Goal: Register for event/course

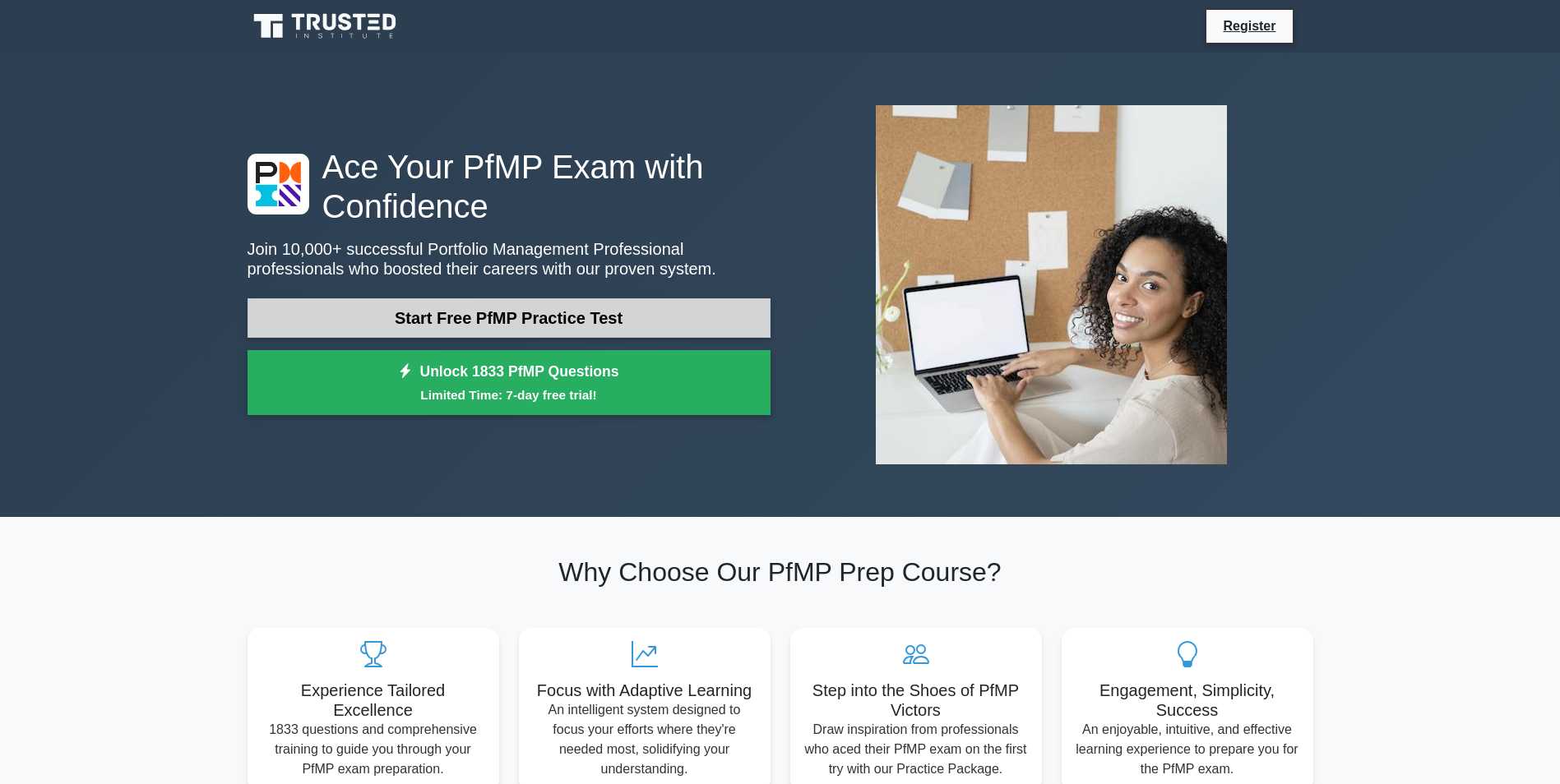
click at [453, 318] on link "Start Free PfMP Practice Test" at bounding box center [508, 318] width 523 height 39
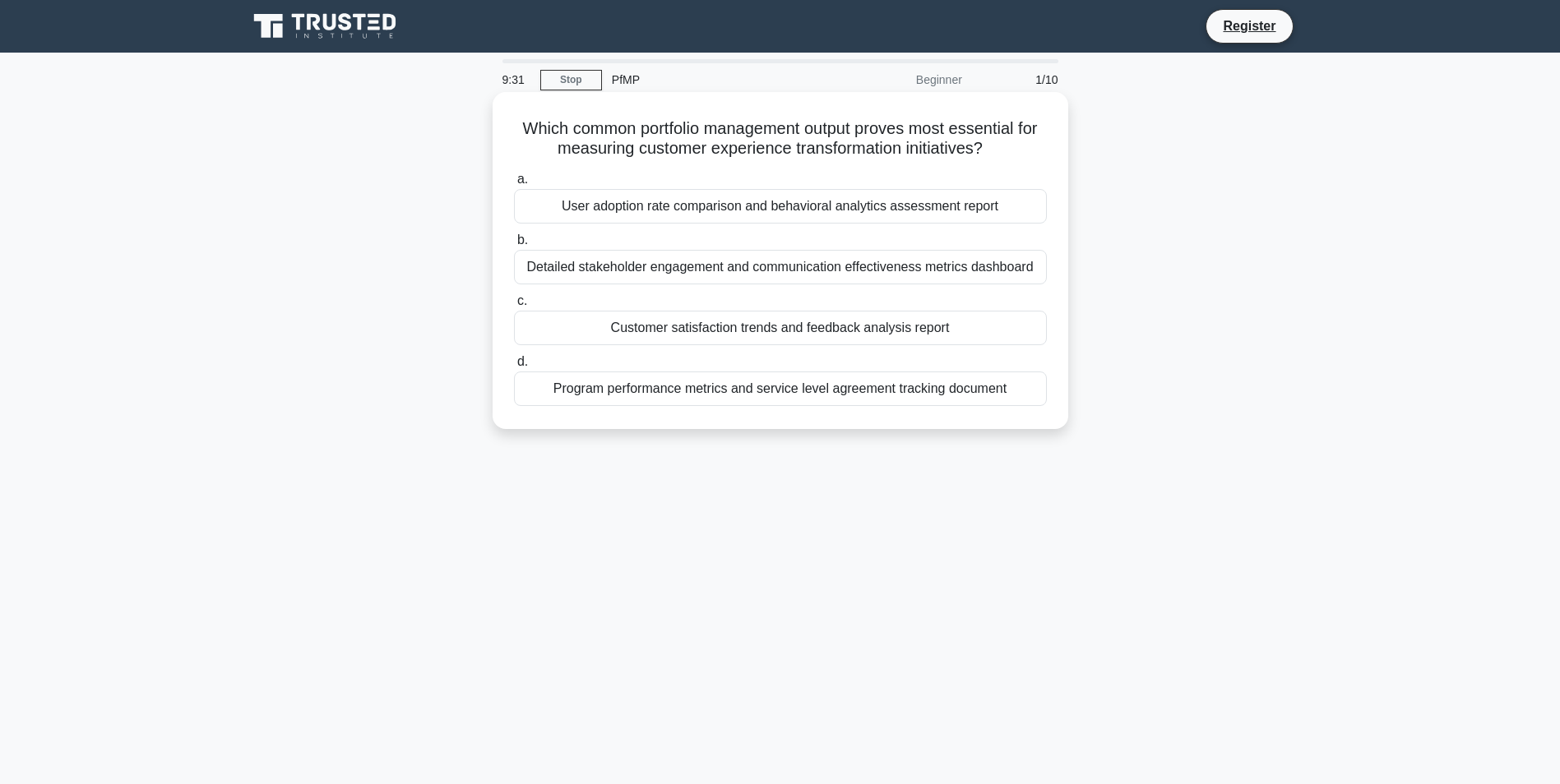
click at [813, 338] on div "Customer satisfaction trends and feedback analysis report" at bounding box center [780, 327] width 533 height 34
click at [514, 307] on input "c. Customer satisfaction trends and feedback analysis report" at bounding box center [514, 301] width 0 height 11
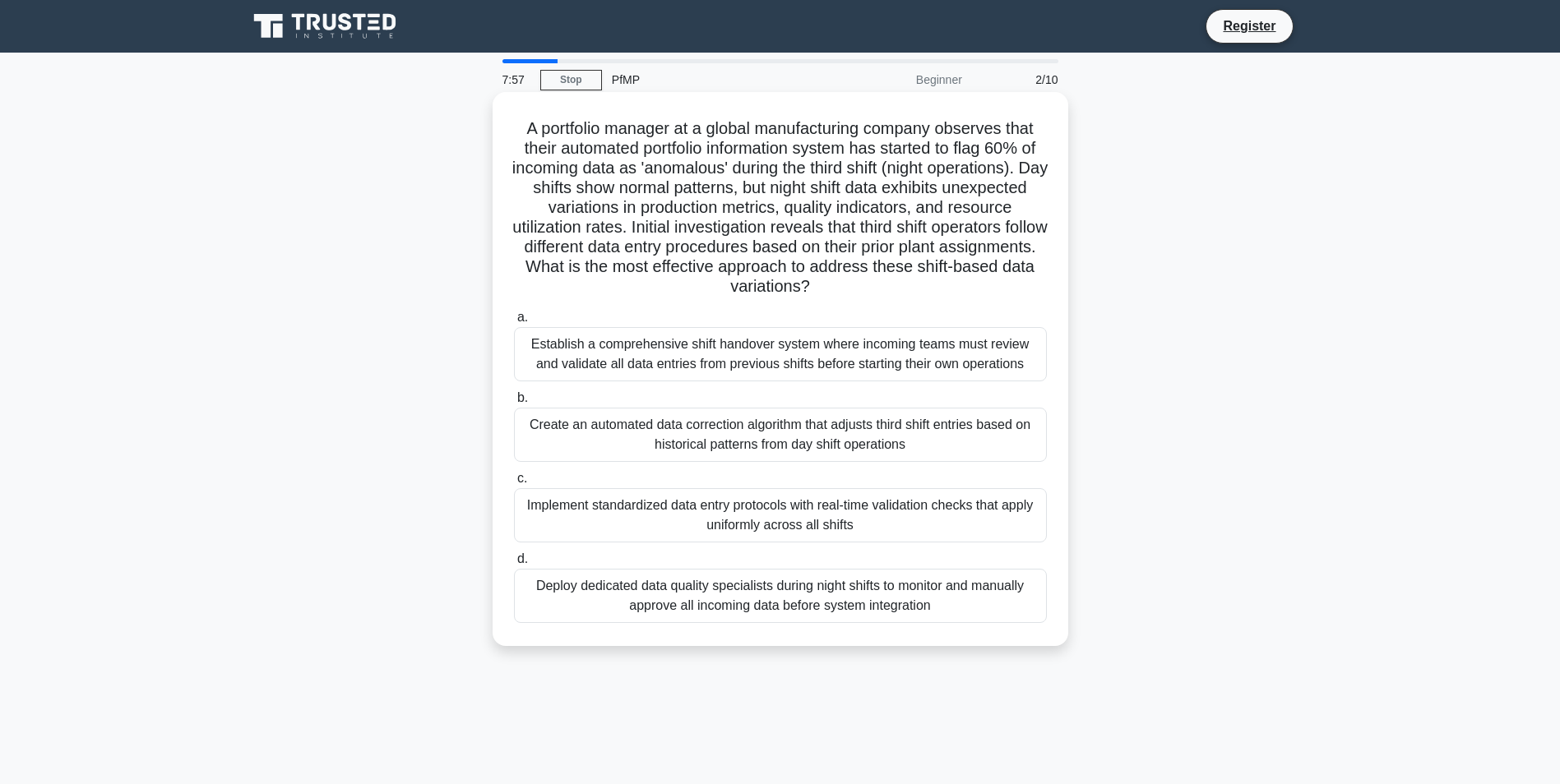
click at [730, 518] on div "Implement standardized data entry protocols with real-time validation checks th…" at bounding box center [780, 514] width 533 height 54
click at [514, 484] on input "c. Implement standardized data entry protocols with real-time validation checks…" at bounding box center [514, 478] width 0 height 11
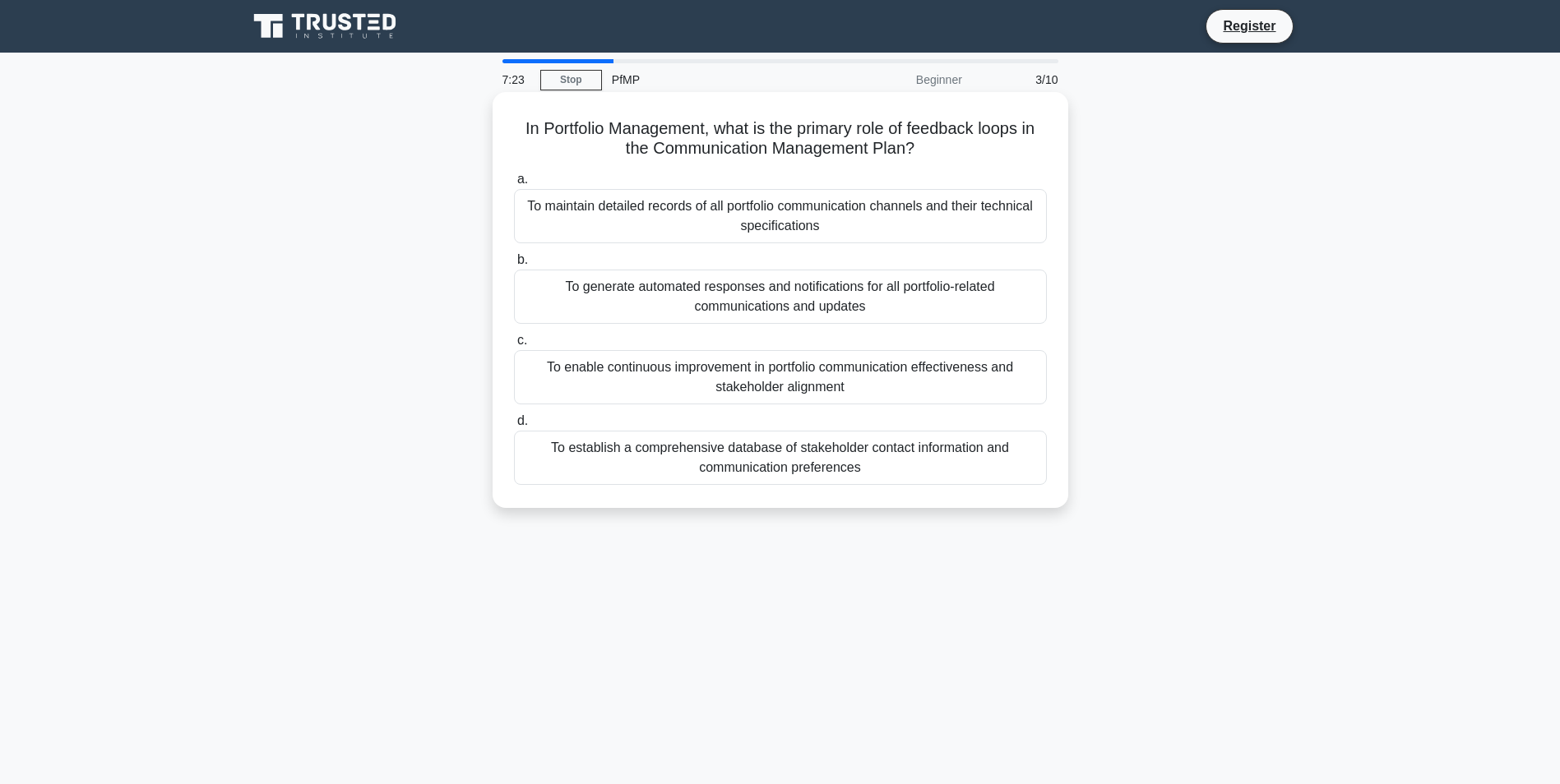
click at [729, 381] on div "To enable continuous improvement in portfolio communication effectiveness and s…" at bounding box center [780, 376] width 533 height 54
click at [514, 346] on input "c. To enable continuous improvement in portfolio communication effectiveness an…" at bounding box center [514, 340] width 0 height 11
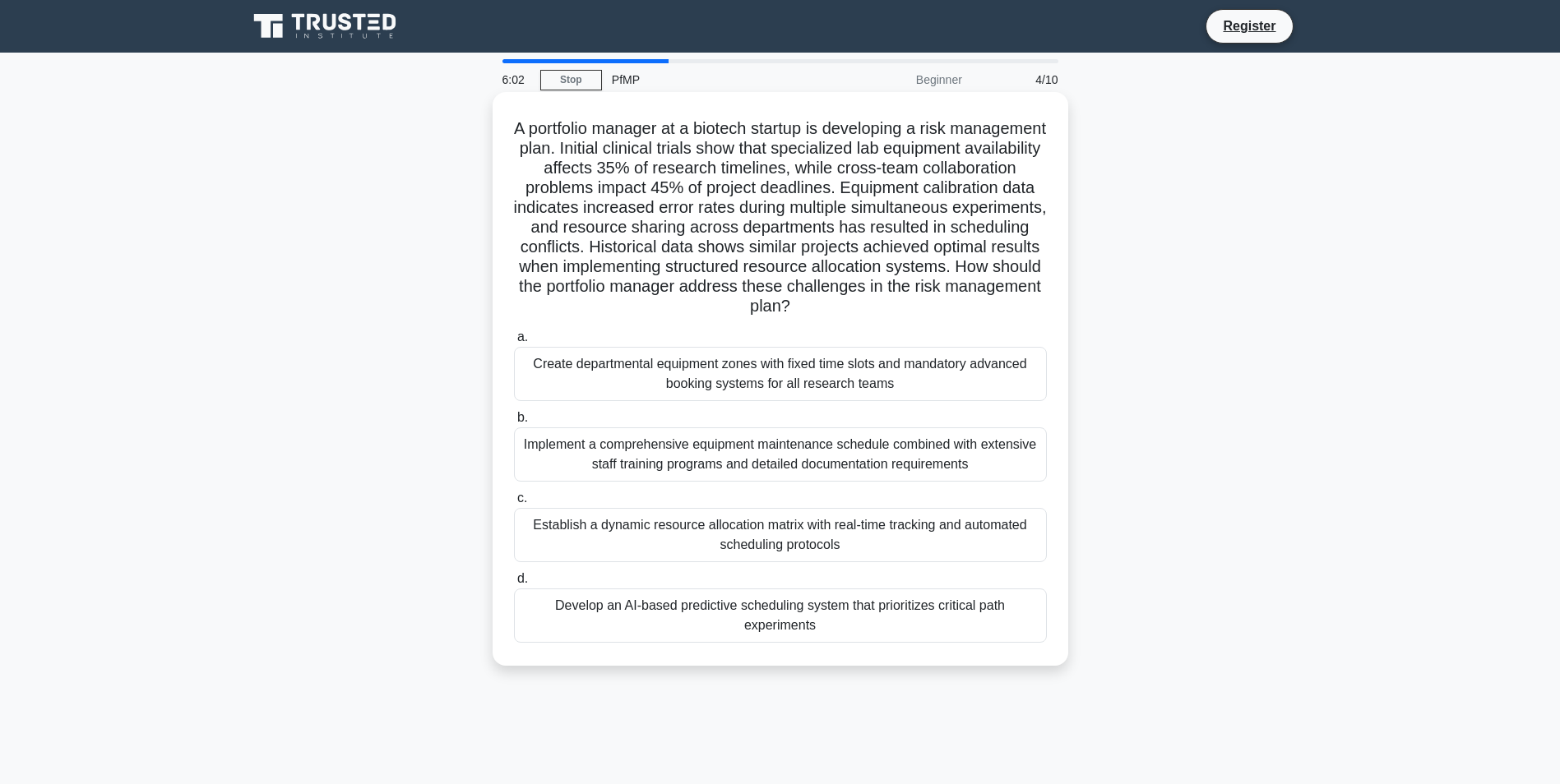
click at [752, 450] on div "Implement a comprehensive equipment maintenance schedule combined with extensiv…" at bounding box center [780, 454] width 533 height 54
click at [514, 423] on input "b. Implement a comprehensive equipment maintenance schedule combined with exten…" at bounding box center [514, 417] width 0 height 11
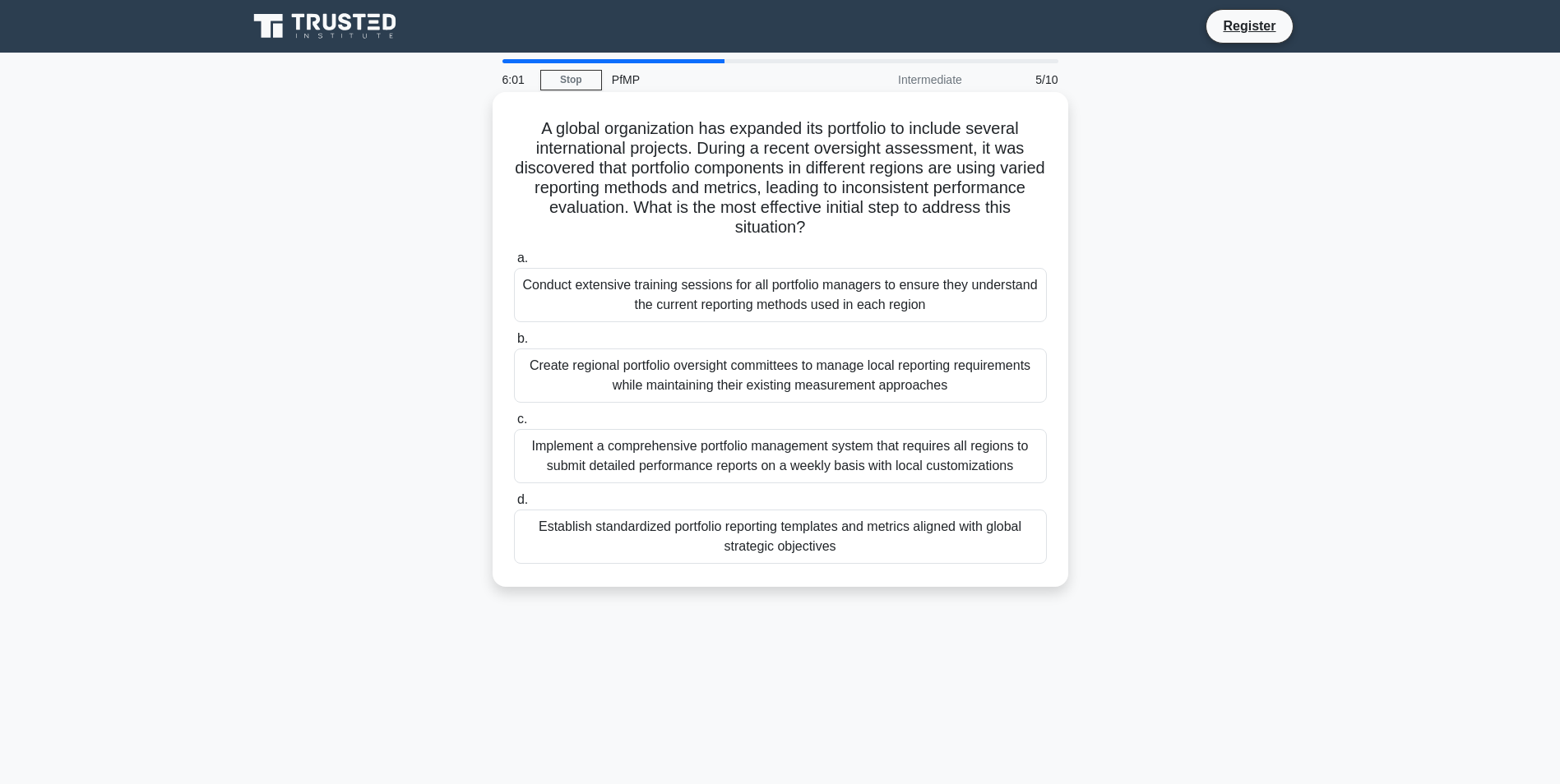
click at [779, 513] on label "d. Establish standardized portfolio reporting templates and metrics aligned wit…" at bounding box center [780, 526] width 533 height 74
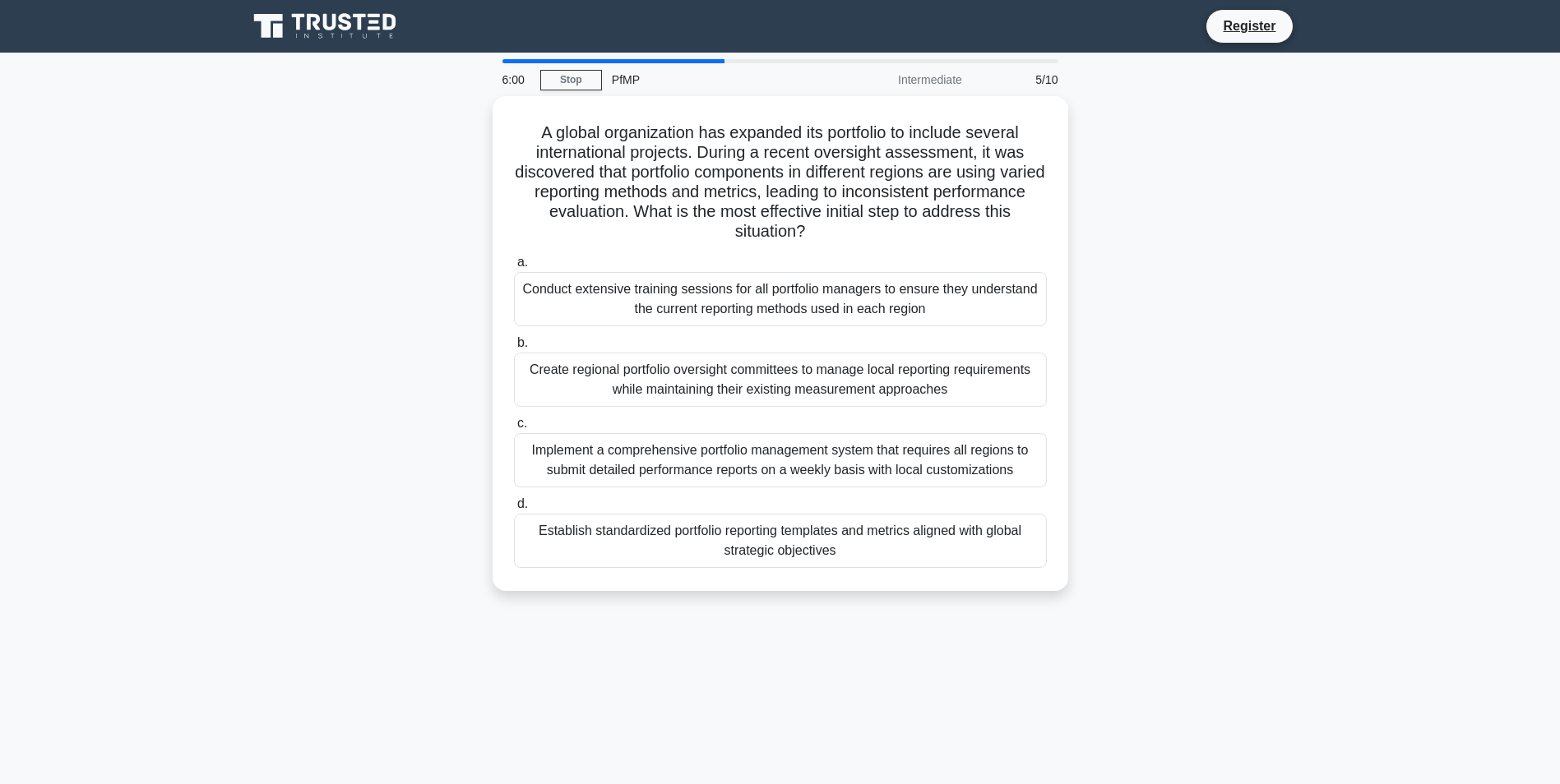
drag, startPoint x: 779, startPoint y: 513, endPoint x: 774, endPoint y: 537, distance: 24.5
click at [774, 537] on div "Establish standardized portfolio reporting templates and metrics aligned with g…" at bounding box center [780, 540] width 533 height 54
click at [514, 510] on input "d. Establish standardized portfolio reporting templates and metrics aligned wit…" at bounding box center [514, 504] width 0 height 11
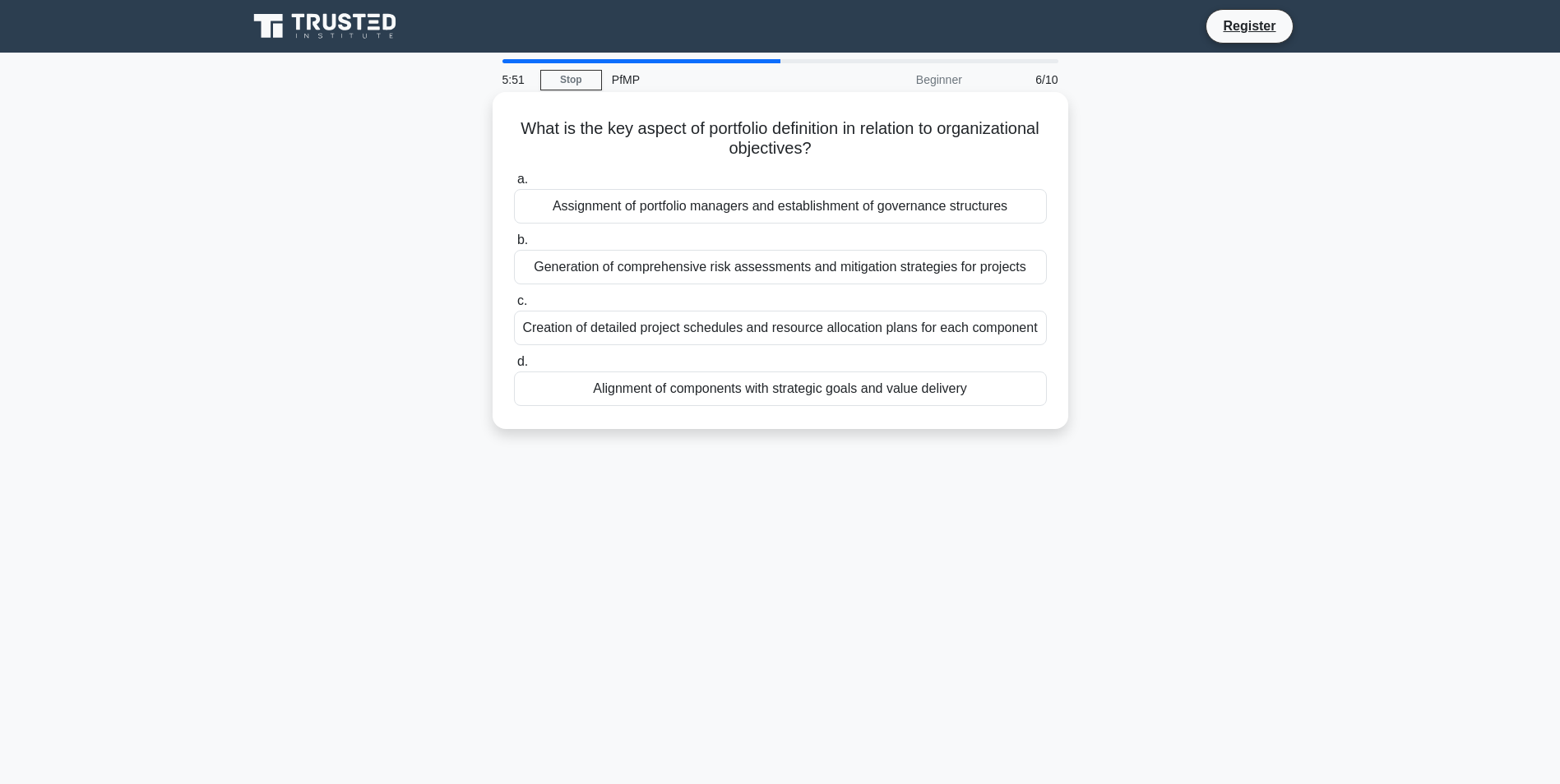
click at [629, 330] on div "Creation of detailed project schedules and resource allocation plans for each c…" at bounding box center [780, 327] width 533 height 34
click at [514, 307] on input "c. Creation of detailed project schedules and resource allocation plans for eac…" at bounding box center [514, 301] width 0 height 11
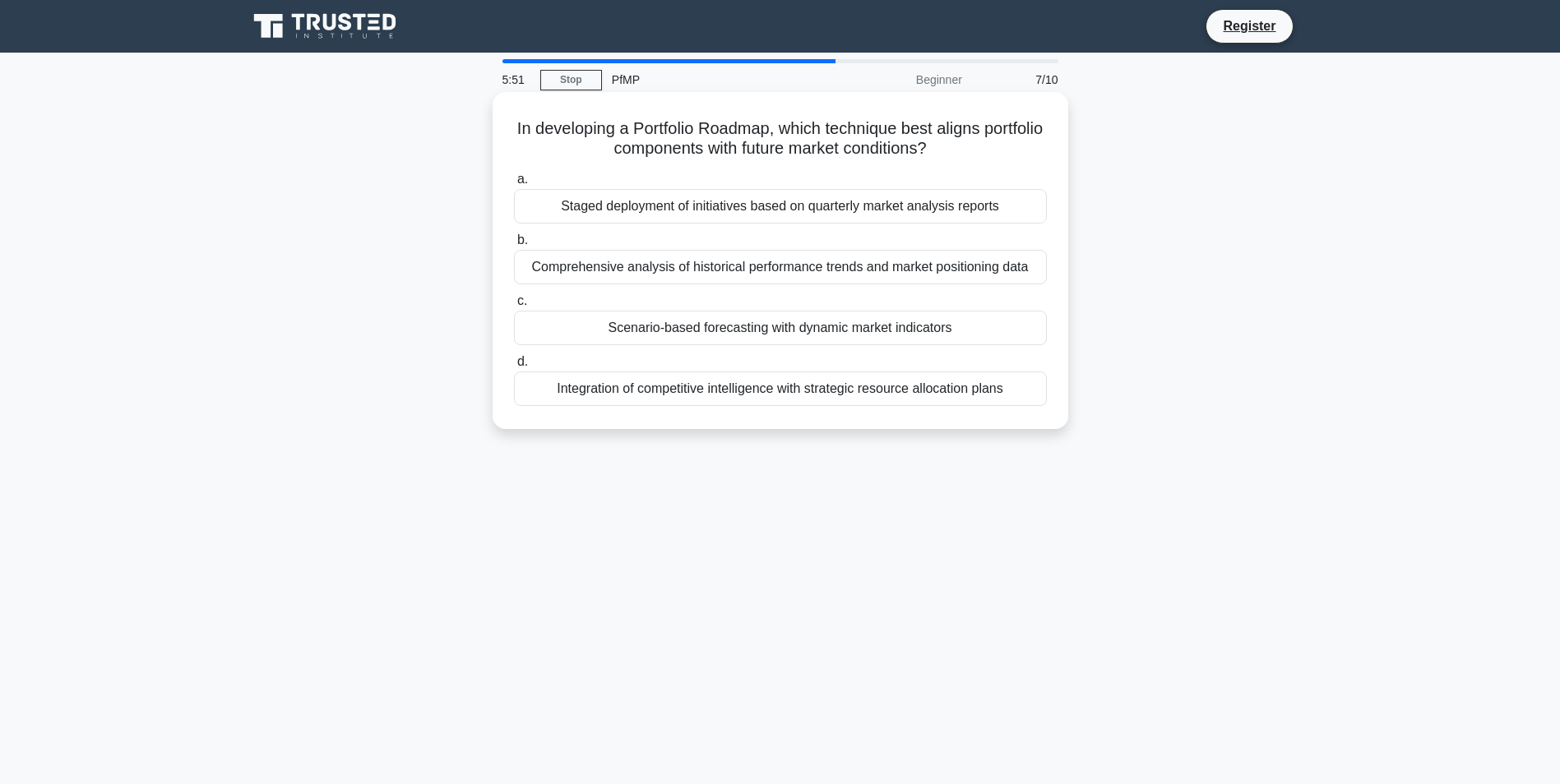
click at [740, 323] on div "Scenario-based forecasting with dynamic market indicators" at bounding box center [780, 327] width 533 height 34
click at [514, 307] on input "c. Scenario-based forecasting with dynamic market indicators" at bounding box center [514, 301] width 0 height 11
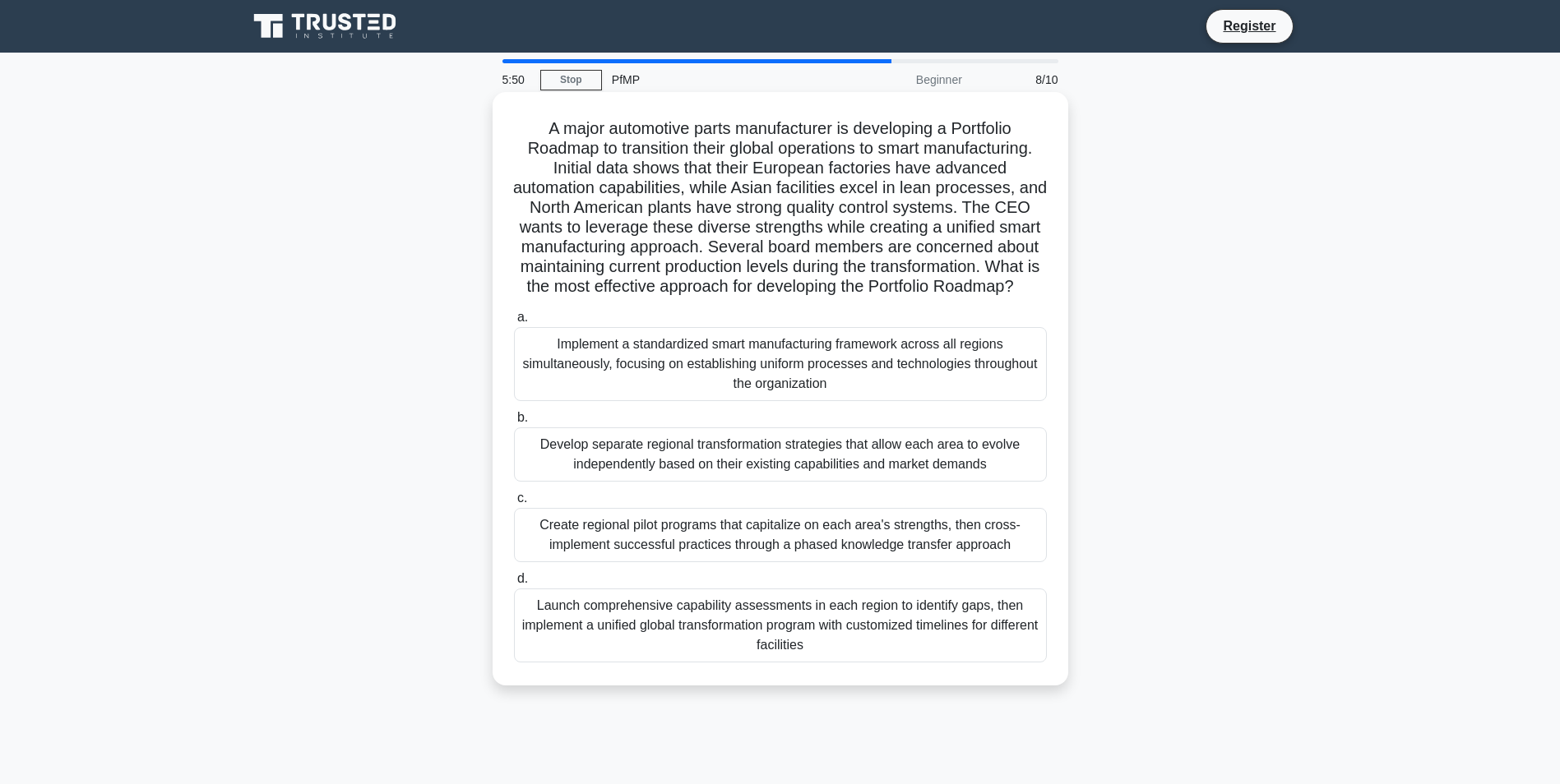
click at [735, 383] on div "Implement a standardized smart manufacturing framework across all regions simul…" at bounding box center [780, 364] width 533 height 74
click at [514, 323] on input "a. Implement a standardized smart manufacturing framework across all regions si…" at bounding box center [514, 318] width 0 height 11
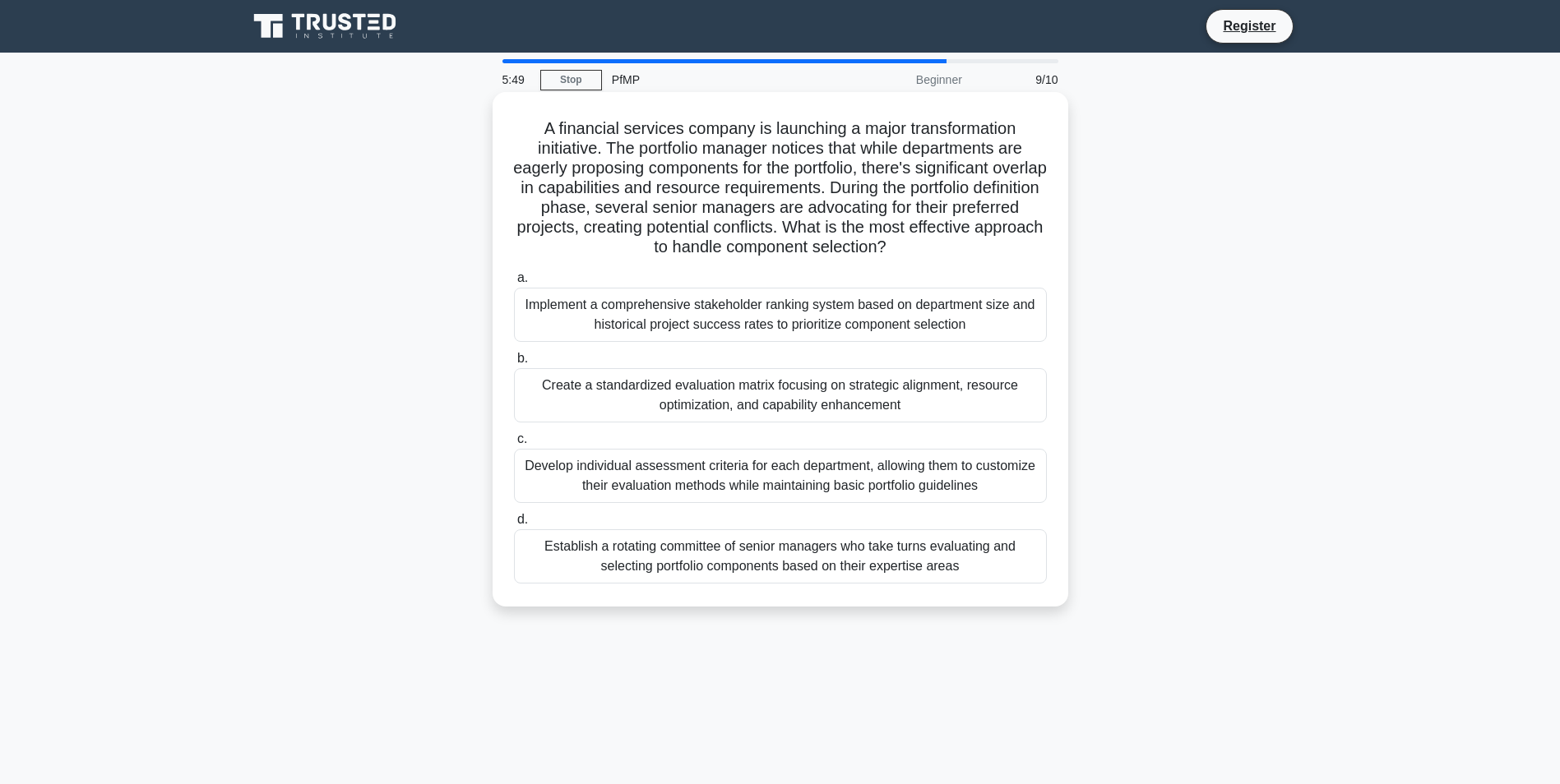
click at [725, 565] on div "Establish a rotating committee of senior managers who take turns evaluating and…" at bounding box center [780, 556] width 533 height 54
click at [514, 525] on input "d. Establish a rotating committee of senior managers who take turns evaluating …" at bounding box center [514, 519] width 0 height 11
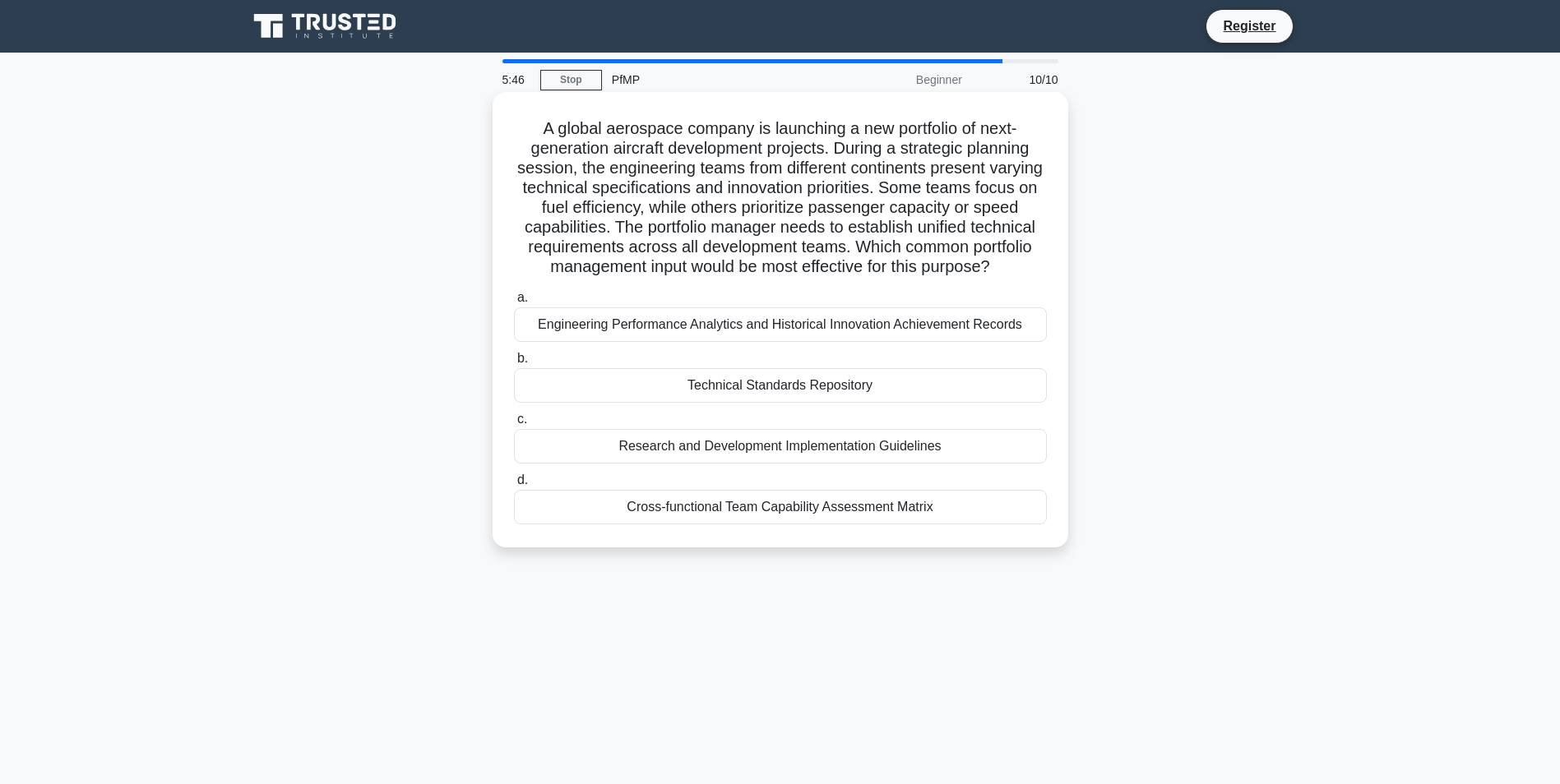
click at [729, 464] on div "Research and Development Implementation Guidelines" at bounding box center [780, 446] width 533 height 34
click at [514, 425] on input "c. Research and Development Implementation Guidelines" at bounding box center [514, 419] width 0 height 11
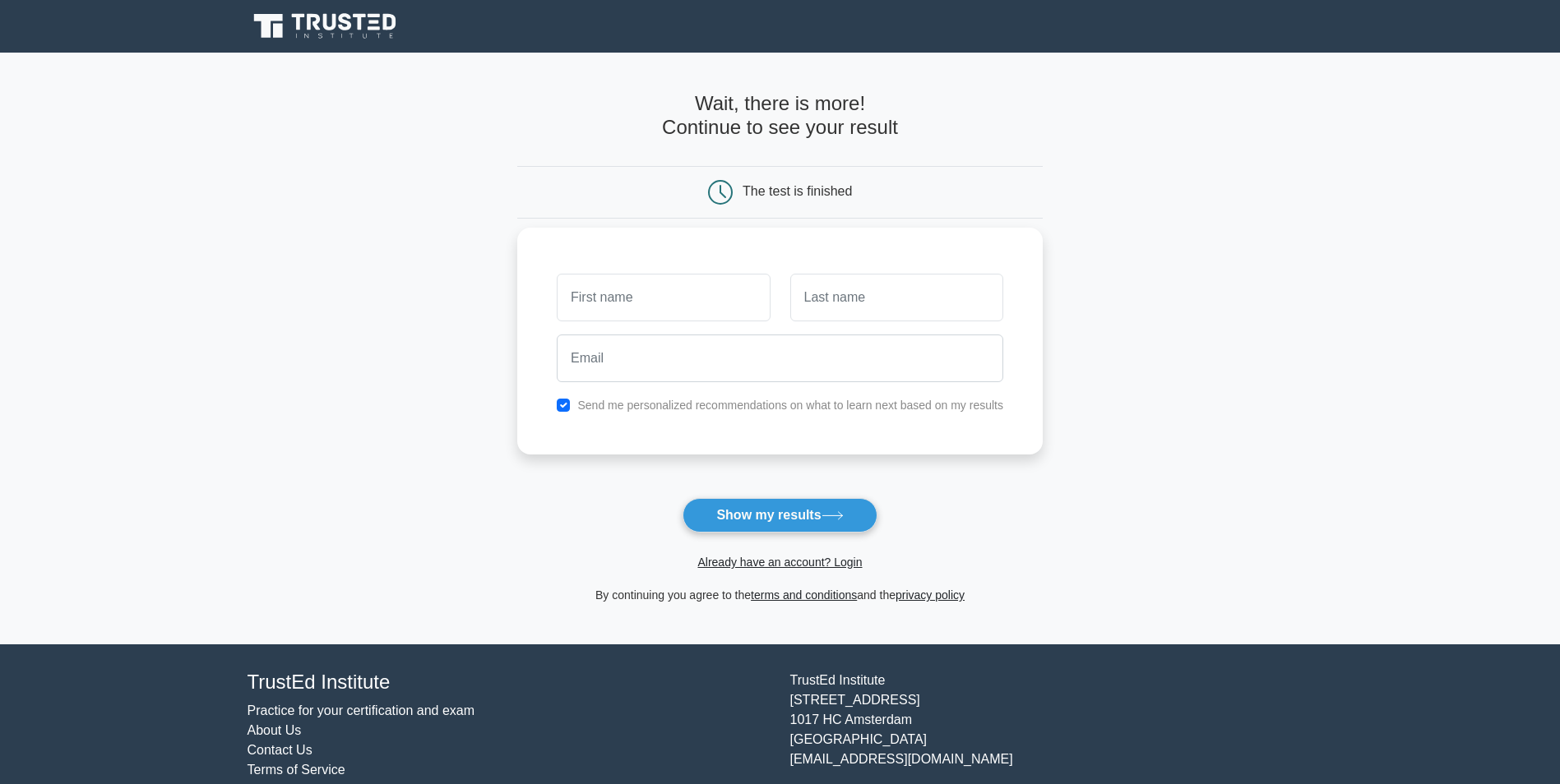
click at [679, 299] on input "text" at bounding box center [663, 297] width 213 height 48
type input "ahmed"
type input "majed"
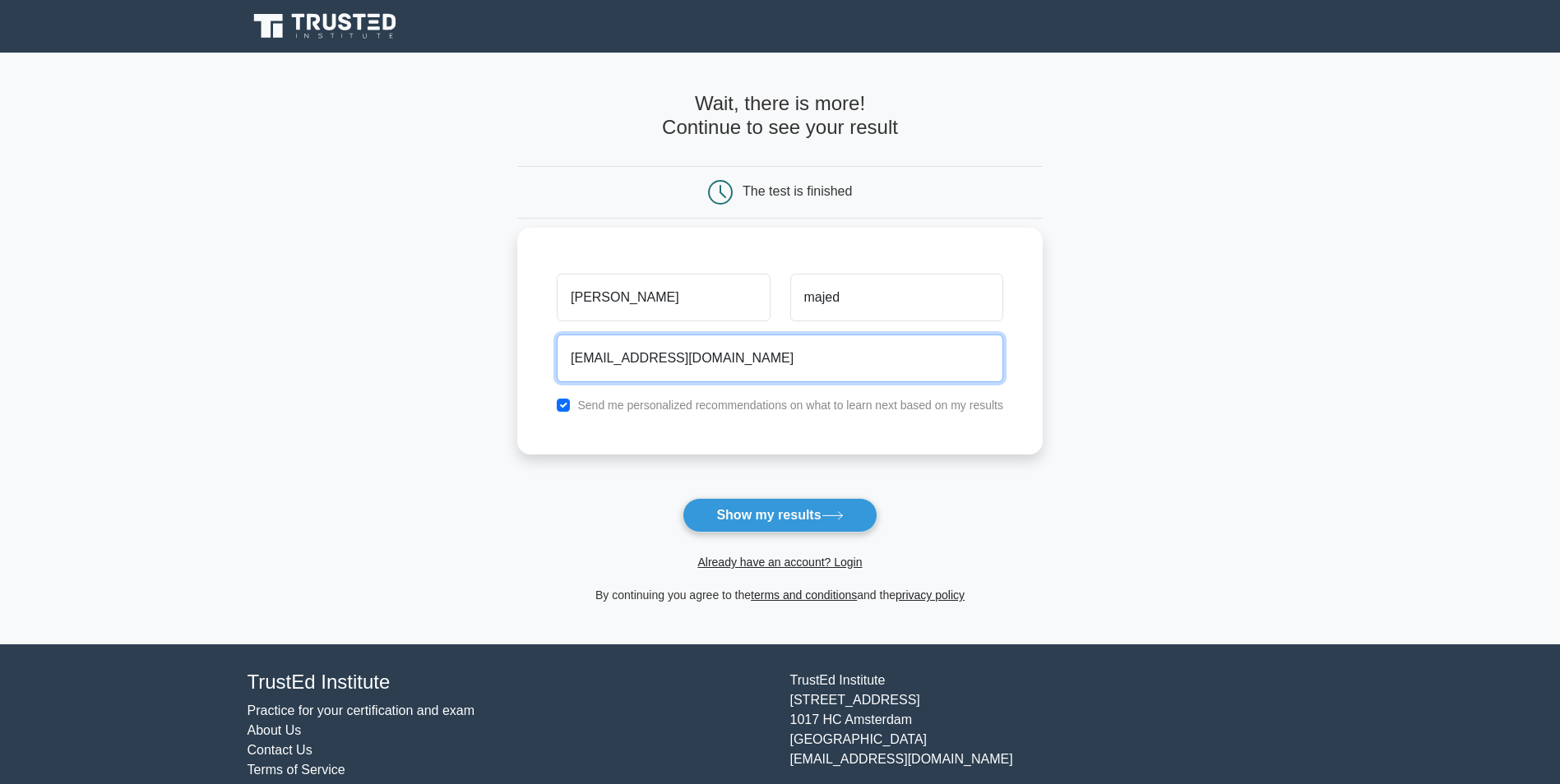
click at [599, 355] on input "amh-293@hotmail.com" at bounding box center [780, 358] width 446 height 48
drag, startPoint x: 610, startPoint y: 356, endPoint x: 638, endPoint y: 335, distance: 35.0
click at [604, 355] on input "amh-293@hotmail.com" at bounding box center [780, 358] width 446 height 48
type input "amh-393@hotmail.com"
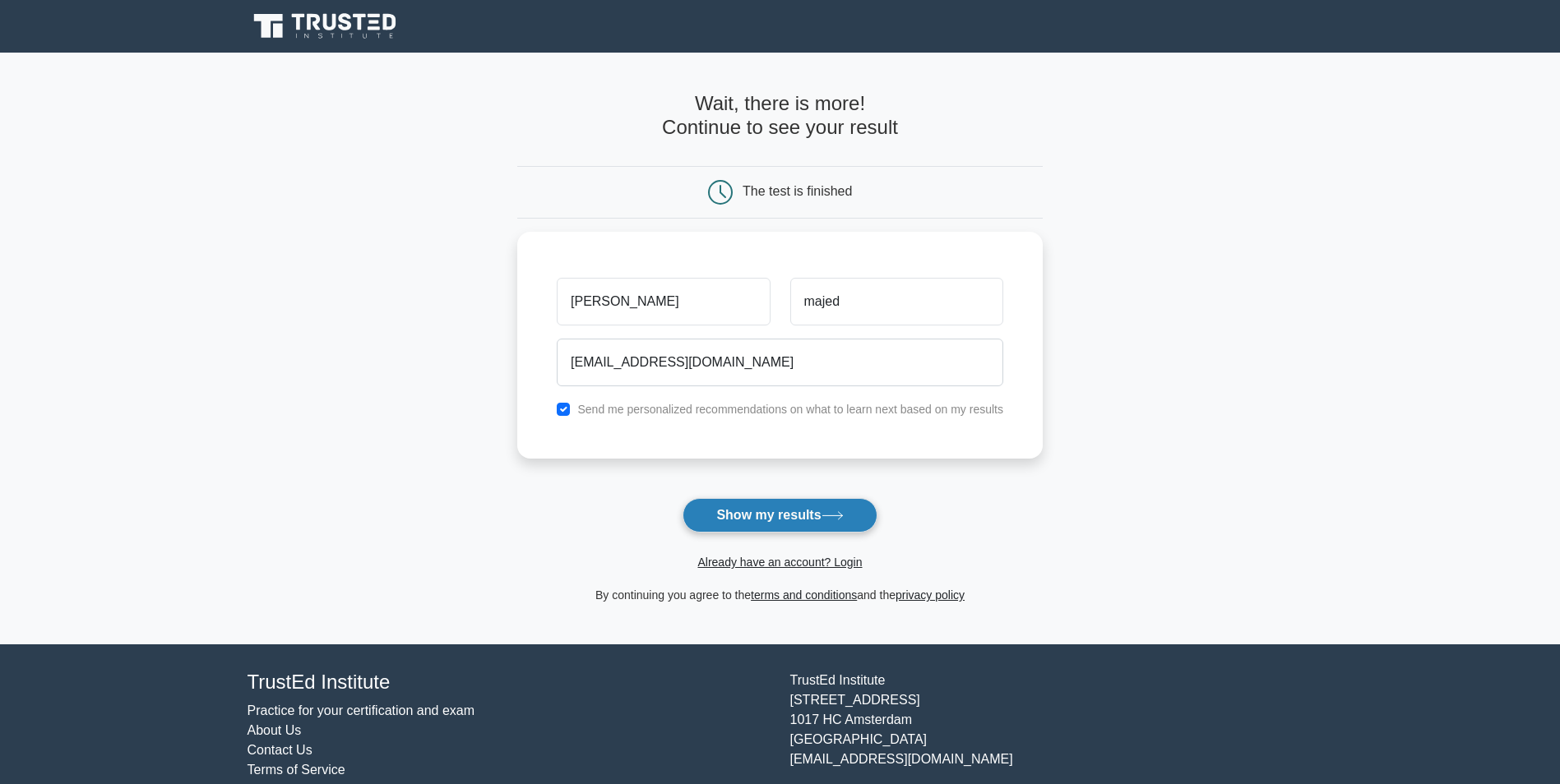
click at [766, 502] on form "Wait, there is more! Continue to see your result The test is finished ahmed maj…" at bounding box center [780, 348] width 526 height 513
click at [766, 507] on button "Show my results" at bounding box center [780, 514] width 194 height 34
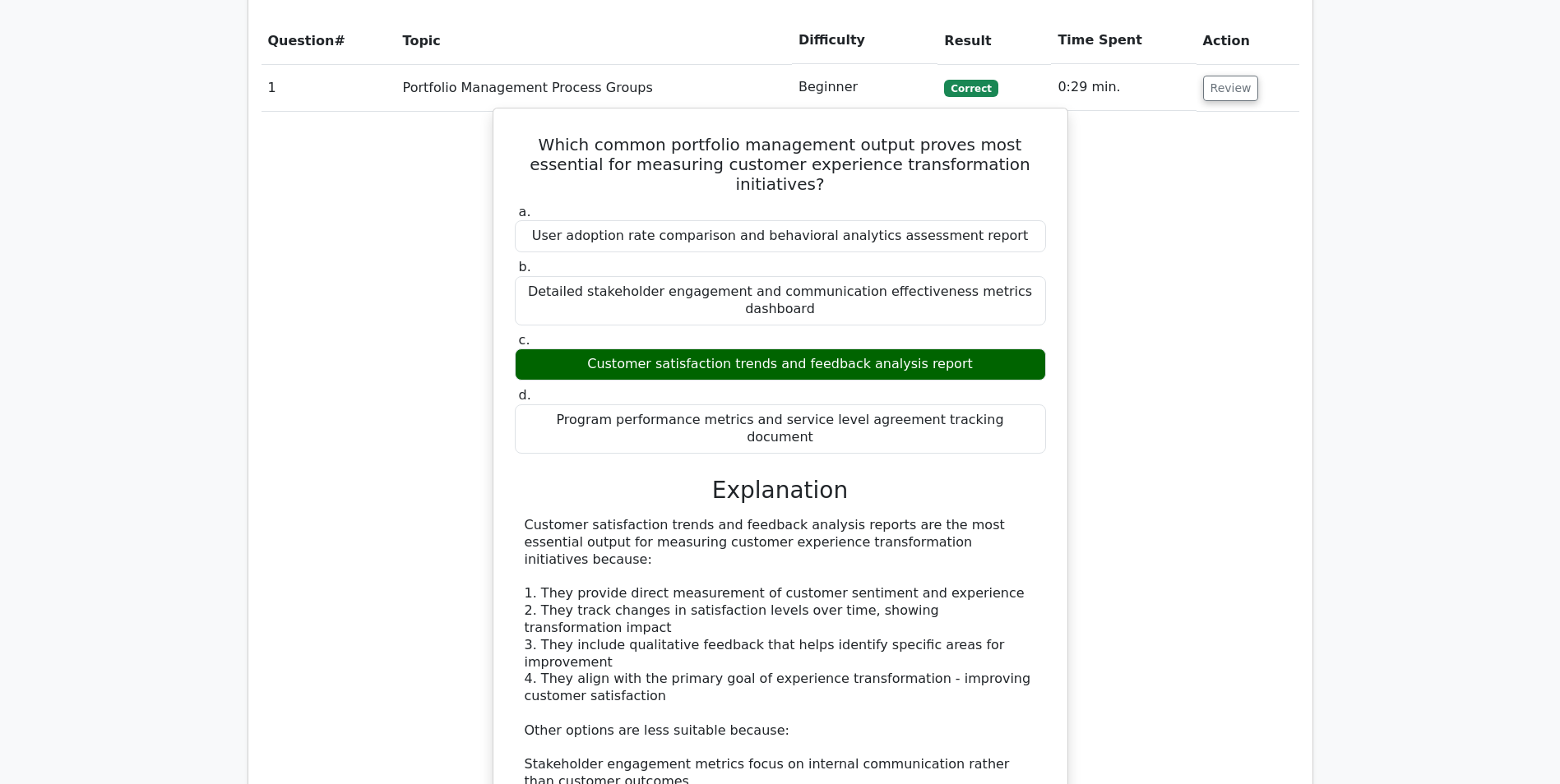
scroll to position [1315, 0]
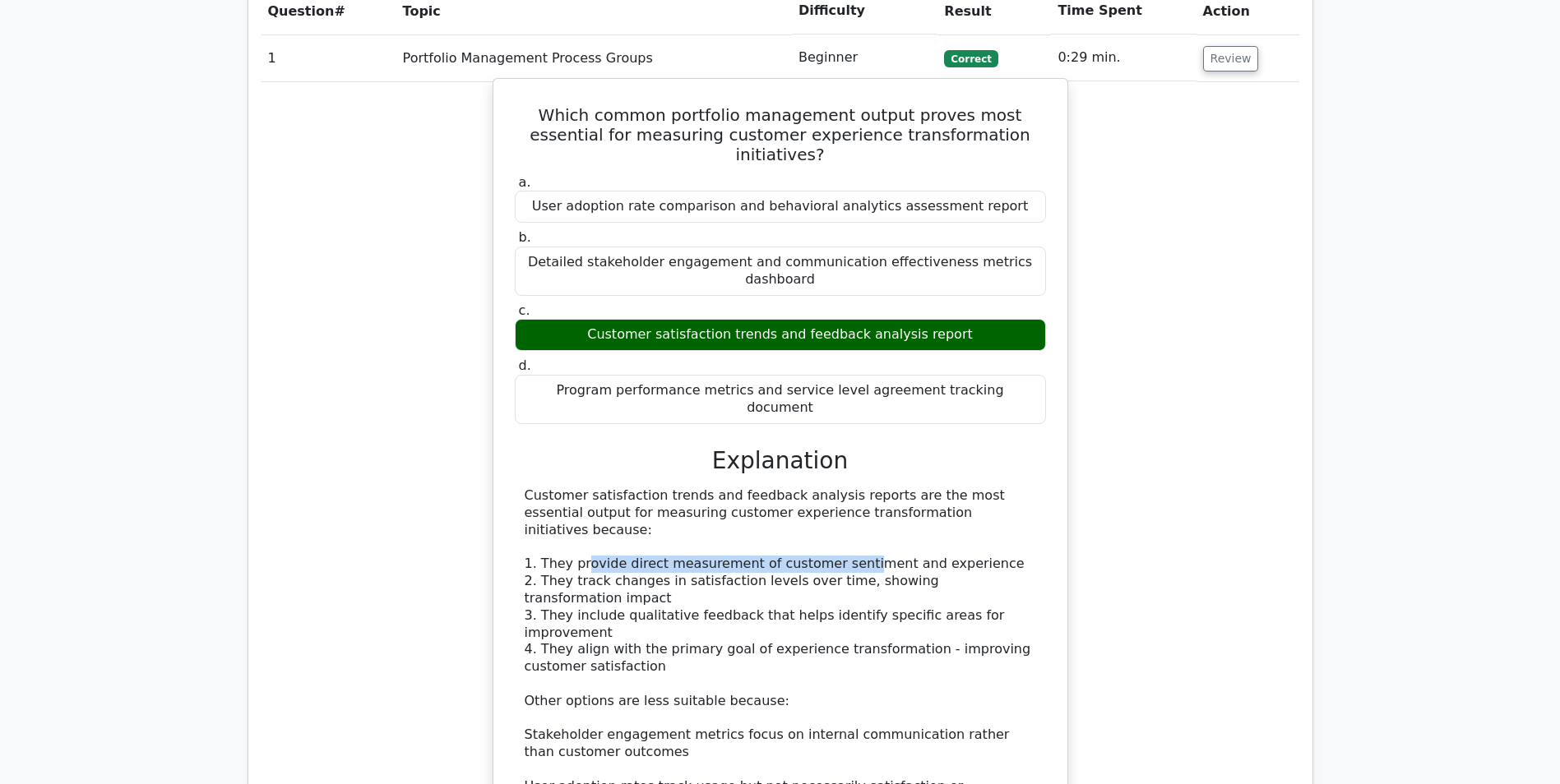
drag, startPoint x: 580, startPoint y: 414, endPoint x: 841, endPoint y: 415, distance: 261.0
click at [841, 487] on div "Customer satisfaction trends and feedback analysis reports are the most essenti…" at bounding box center [780, 675] width 512 height 376
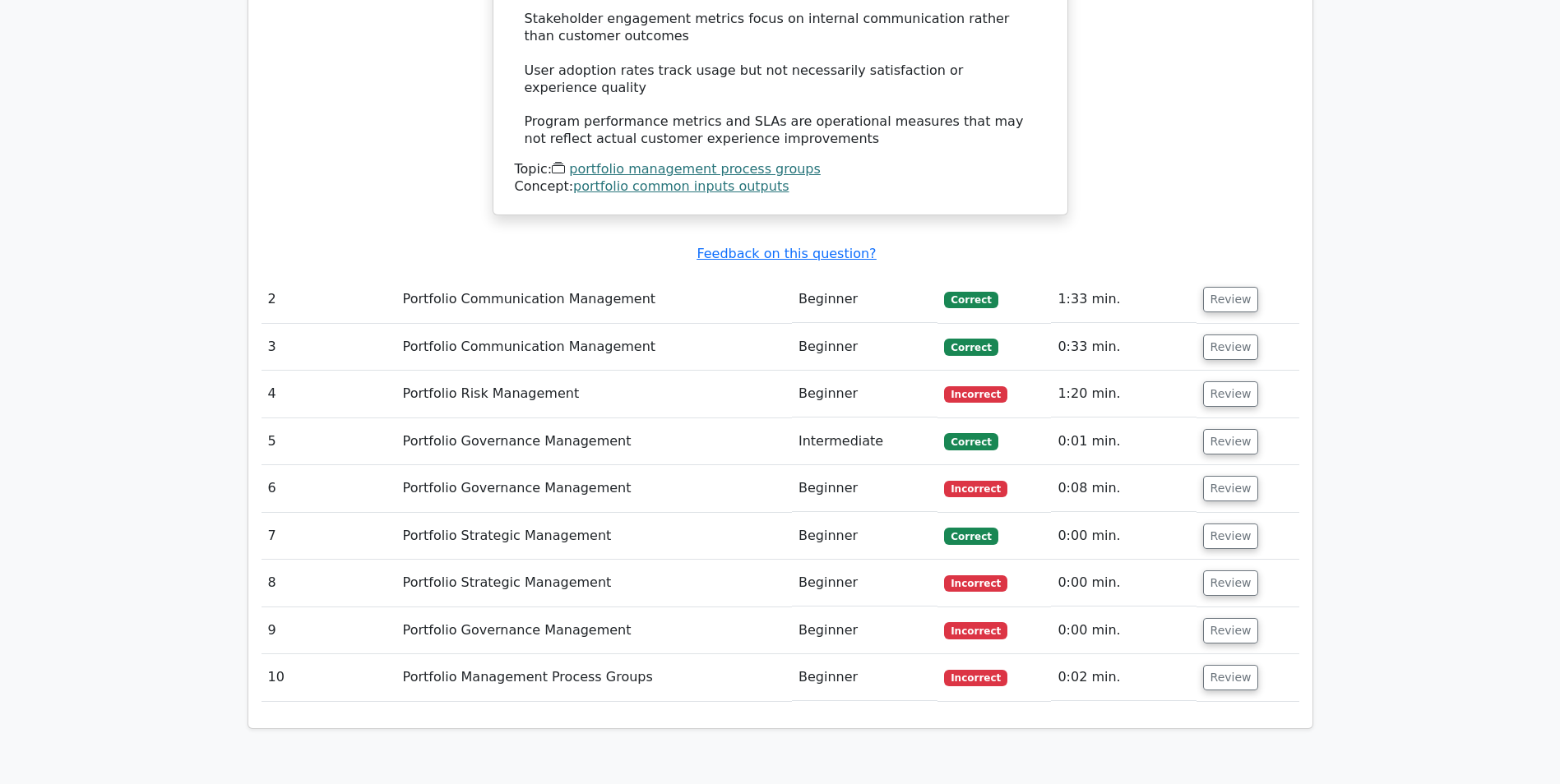
scroll to position [1726, 0]
